Goal: Transaction & Acquisition: Purchase product/service

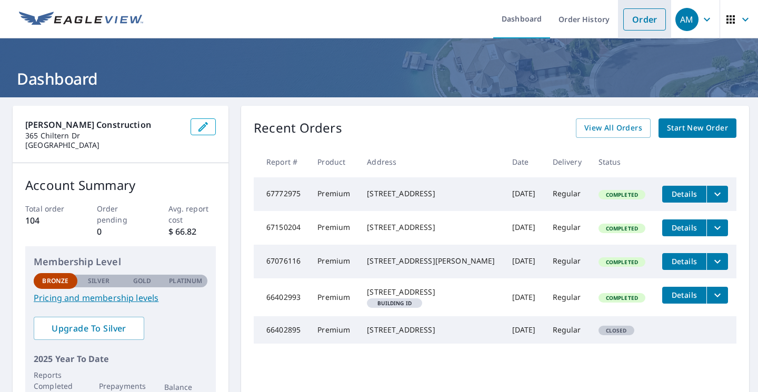
click at [631, 22] on link "Order" at bounding box center [644, 19] width 43 height 22
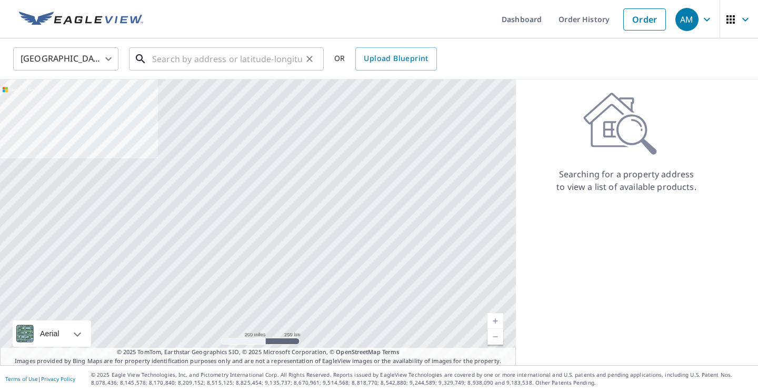
click at [169, 63] on input "text" at bounding box center [227, 58] width 150 height 29
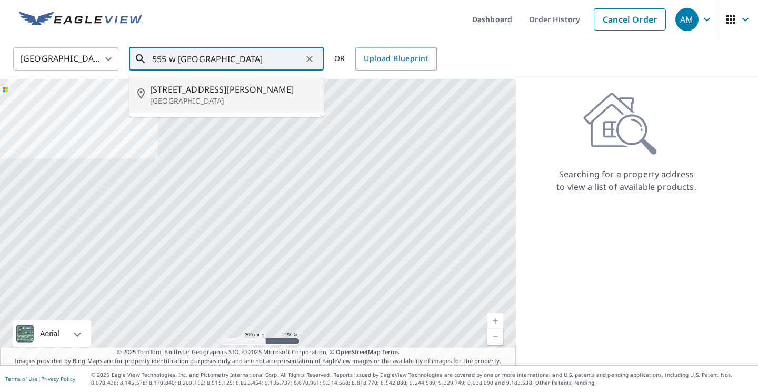
click at [168, 88] on span "[STREET_ADDRESS][PERSON_NAME]" at bounding box center [232, 89] width 165 height 13
type input "[STREET_ADDRESS][PERSON_NAME]"
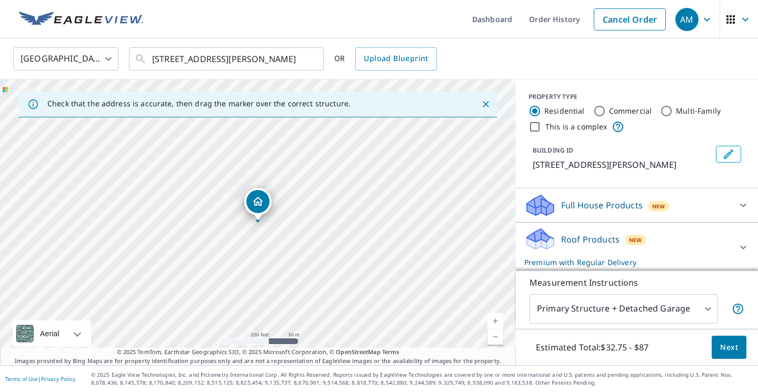
click at [494, 319] on link "Current Level 17, Zoom In" at bounding box center [495, 321] width 16 height 16
click at [494, 319] on link "Current Level 18, Zoom In" at bounding box center [495, 321] width 16 height 16
click at [731, 349] on span "Next" at bounding box center [729, 347] width 18 height 13
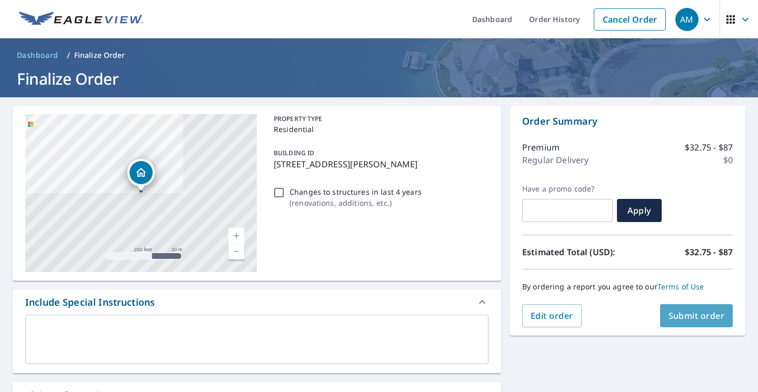
click at [701, 314] on span "Submit order" at bounding box center [697, 316] width 56 height 12
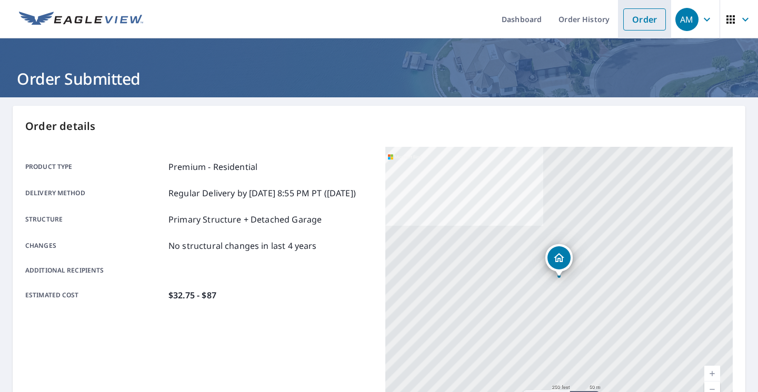
click at [642, 18] on link "Order" at bounding box center [644, 19] width 43 height 22
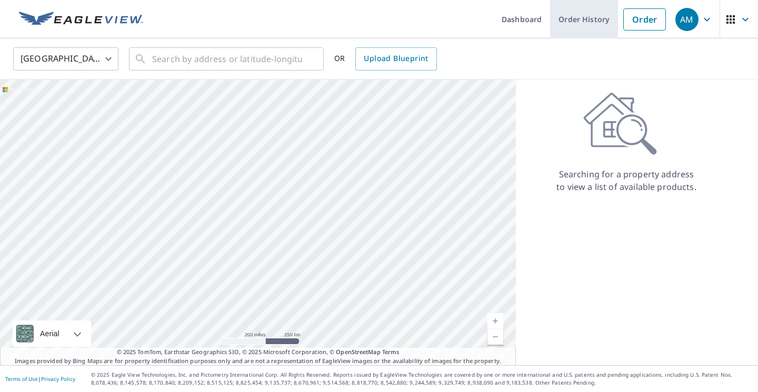
click at [591, 15] on link "Order History" at bounding box center [584, 19] width 68 height 38
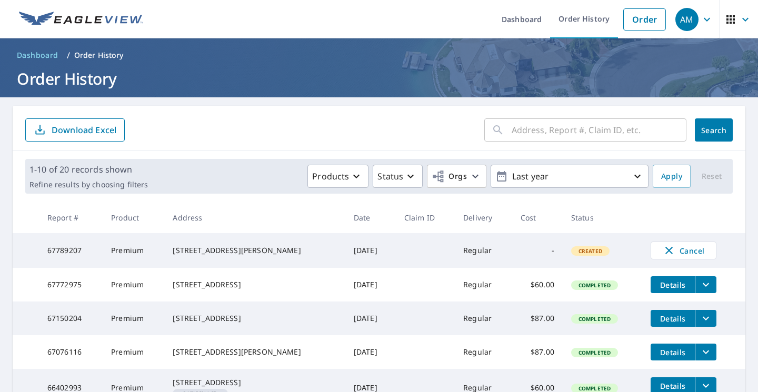
click at [708, 17] on icon "button" at bounding box center [707, 19] width 13 height 13
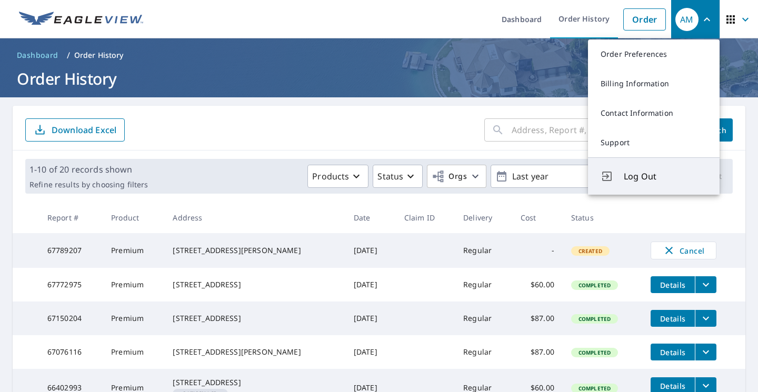
click at [628, 174] on span "Log Out" at bounding box center [665, 176] width 83 height 13
